Goal: Navigation & Orientation: Find specific page/section

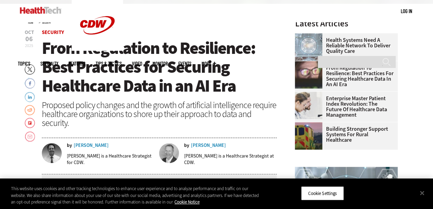
click at [42, 11] on img at bounding box center [40, 10] width 41 height 7
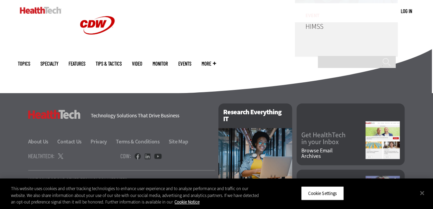
scroll to position [1773, 0]
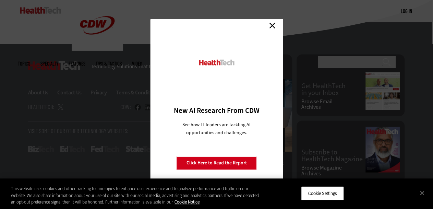
click at [271, 27] on link "Close" at bounding box center [272, 26] width 10 height 10
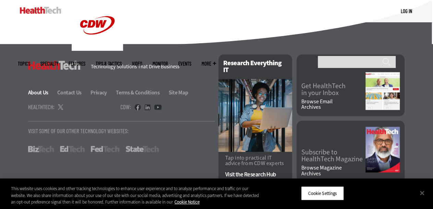
click at [39, 89] on link "About Us" at bounding box center [42, 92] width 28 height 7
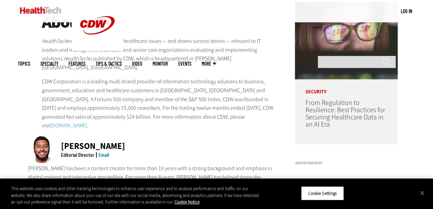
scroll to position [100, 0]
